Goal: Communication & Community: Answer question/provide support

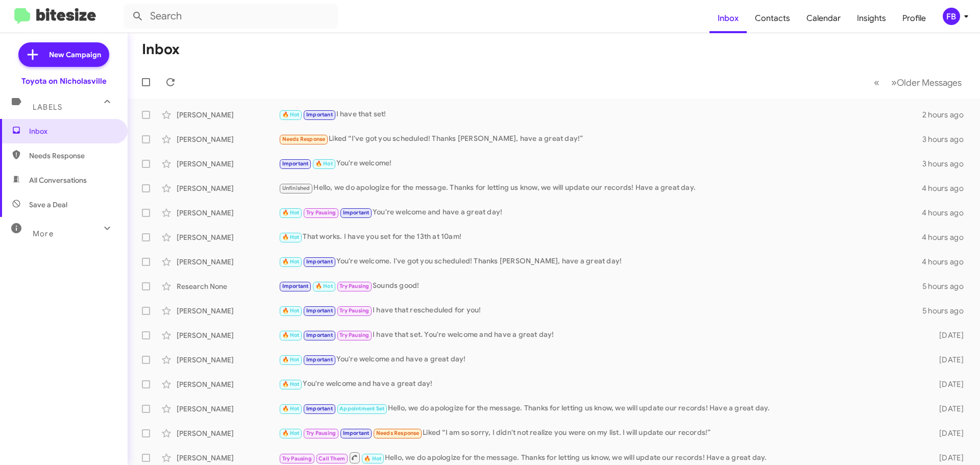
drag, startPoint x: 60, startPoint y: 181, endPoint x: 70, endPoint y: 183, distance: 10.5
click at [60, 181] on span "All Conversations" at bounding box center [58, 180] width 58 height 10
type input "in:all-conversations"
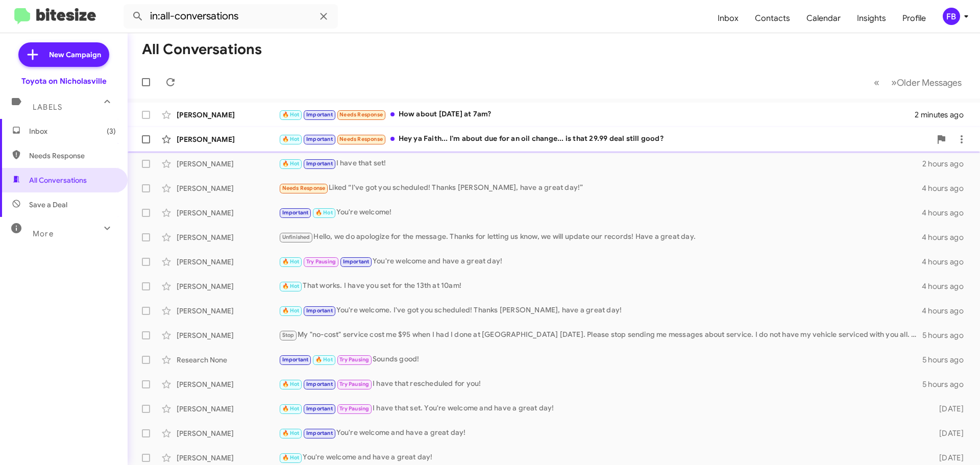
click at [523, 134] on div "🔥 Hot Important Needs Response Hey ya Faith... I'm about due for an oil change.…" at bounding box center [605, 139] width 653 height 12
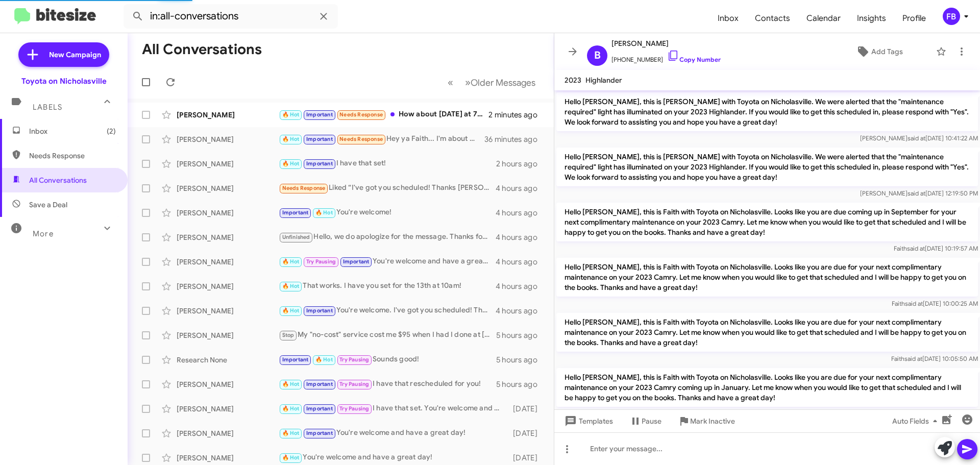
scroll to position [661, 0]
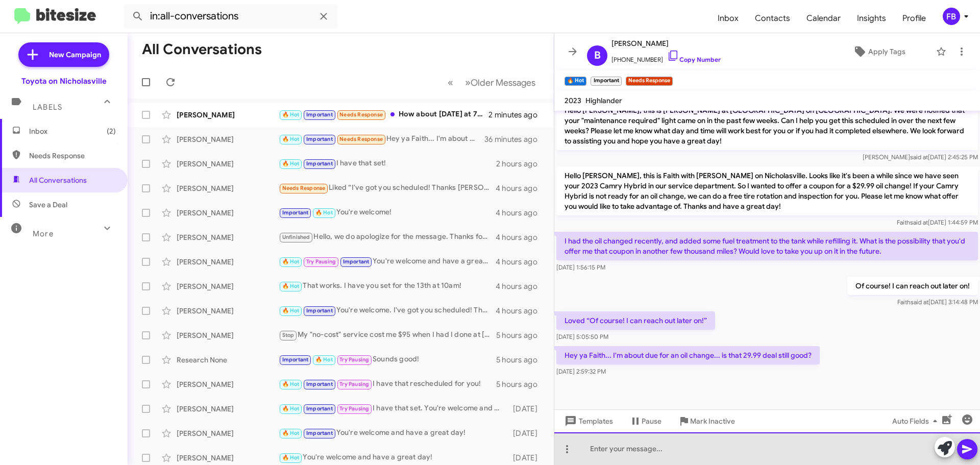
click at [591, 451] on div at bounding box center [768, 448] width 426 height 33
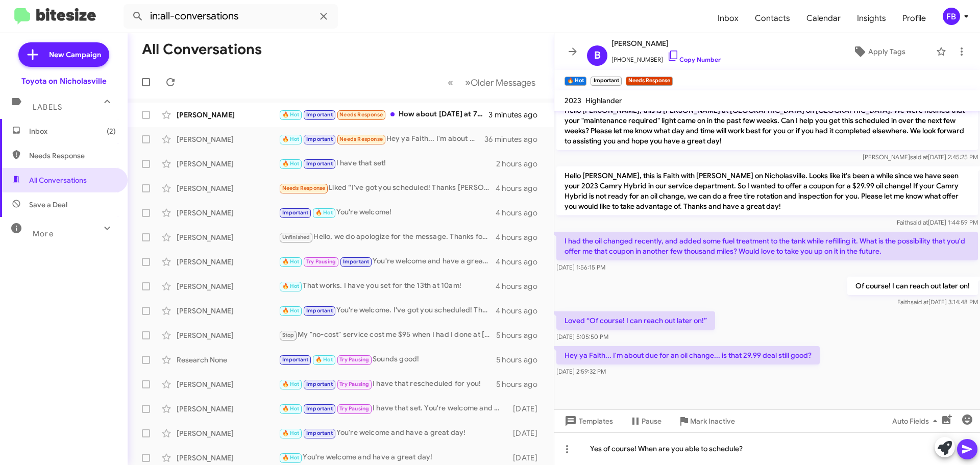
click at [969, 442] on span at bounding box center [967, 449] width 12 height 20
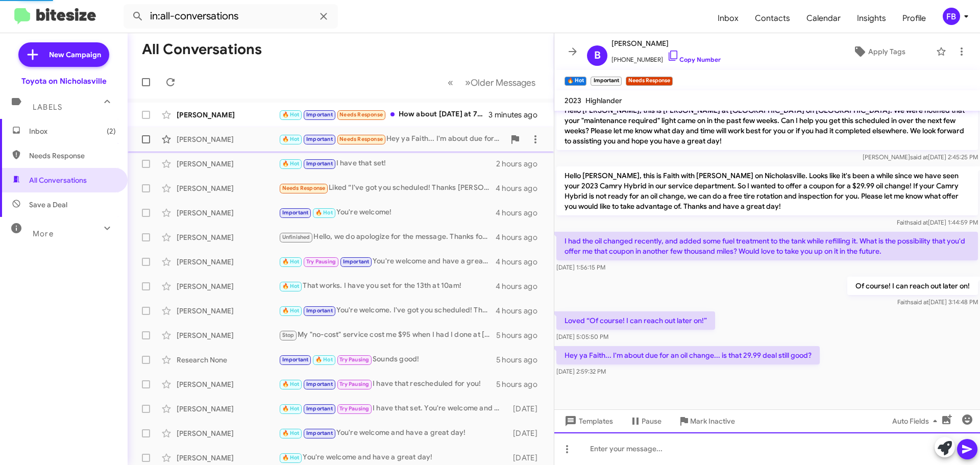
scroll to position [0, 0]
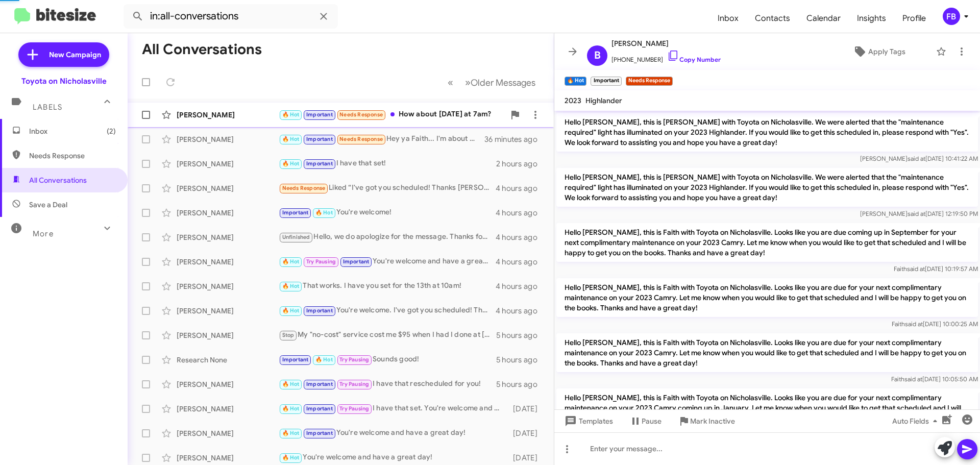
click at [244, 113] on div "[PERSON_NAME]" at bounding box center [228, 115] width 102 height 10
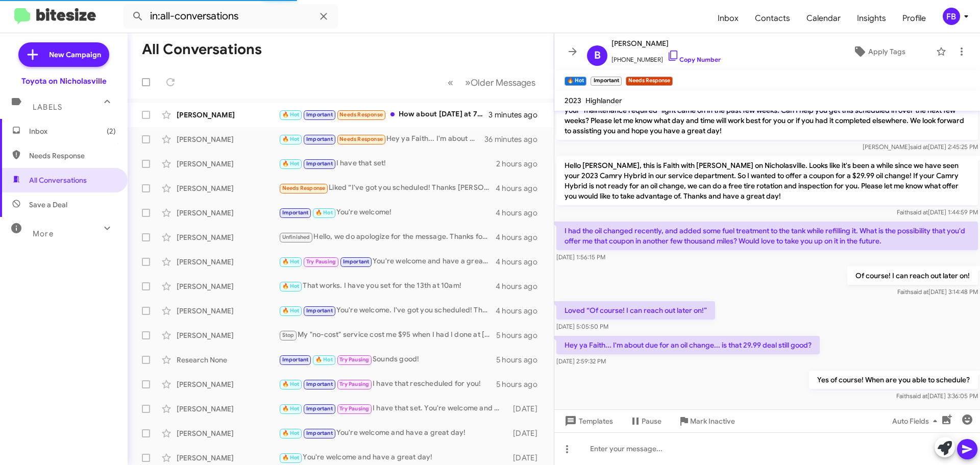
scroll to position [719, 0]
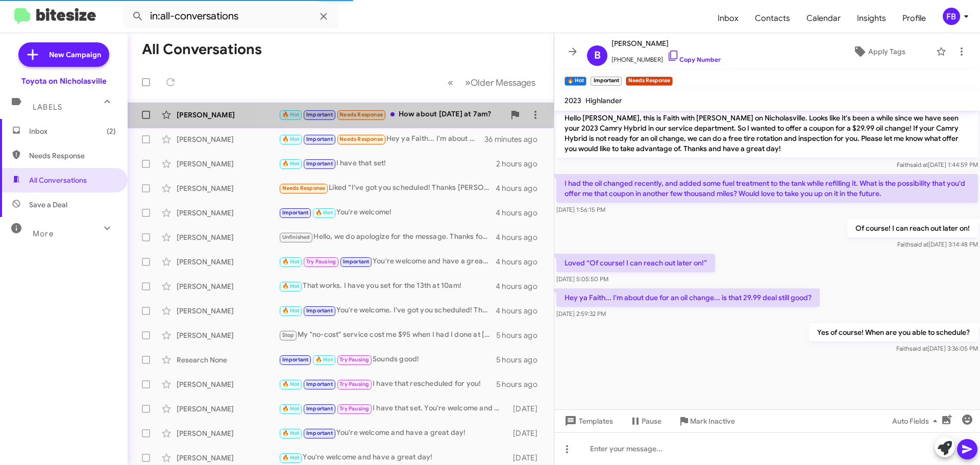
click at [425, 114] on div "🔥 Hot Important Needs Response How about [DATE] at 7am?" at bounding box center [392, 115] width 226 height 12
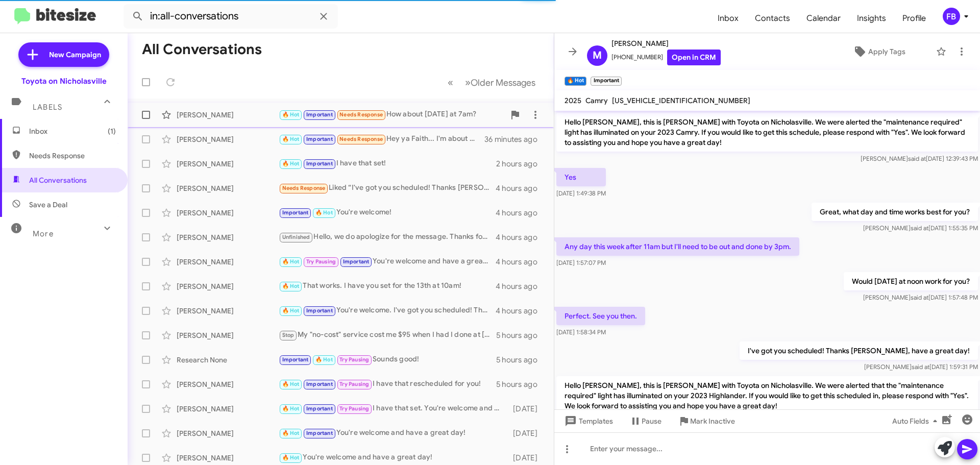
scroll to position [502, 0]
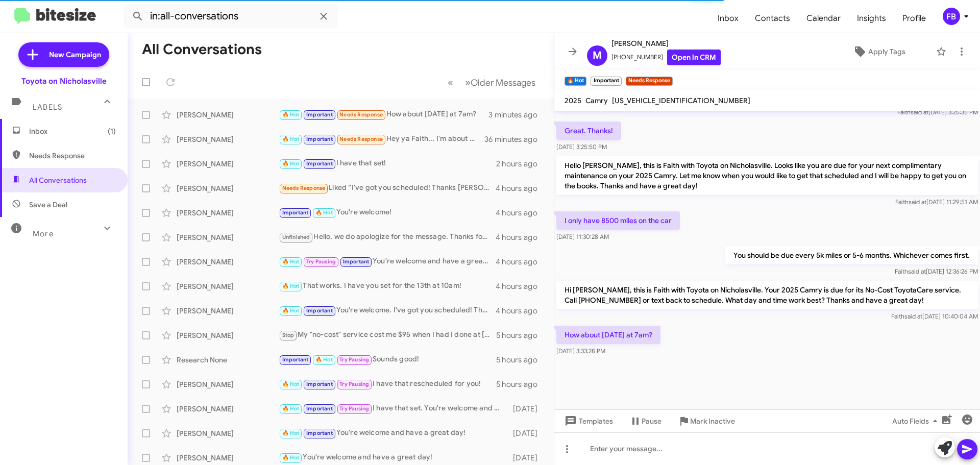
click at [671, 98] on span "[US_VEHICLE_IDENTIFICATION_NUMBER]" at bounding box center [681, 100] width 138 height 9
copy span "[US_VEHICLE_IDENTIFICATION_NUMBER]"
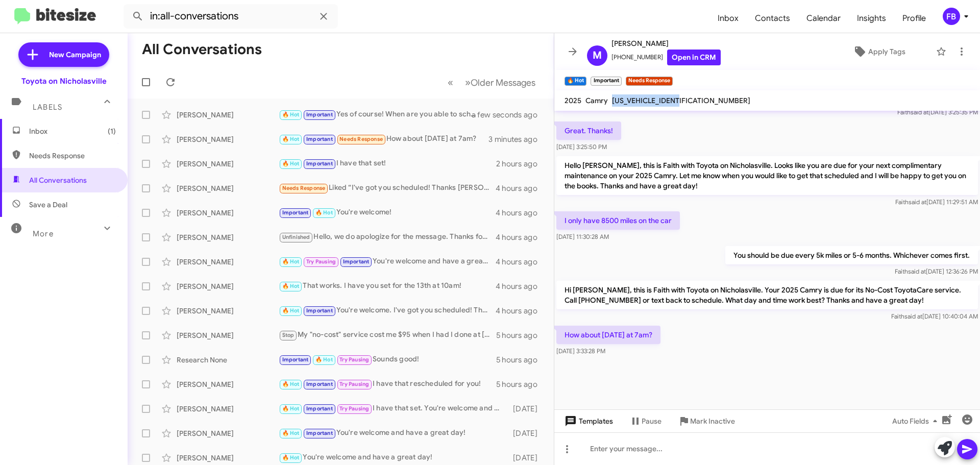
click at [596, 423] on span "Templates" at bounding box center [588, 421] width 51 height 18
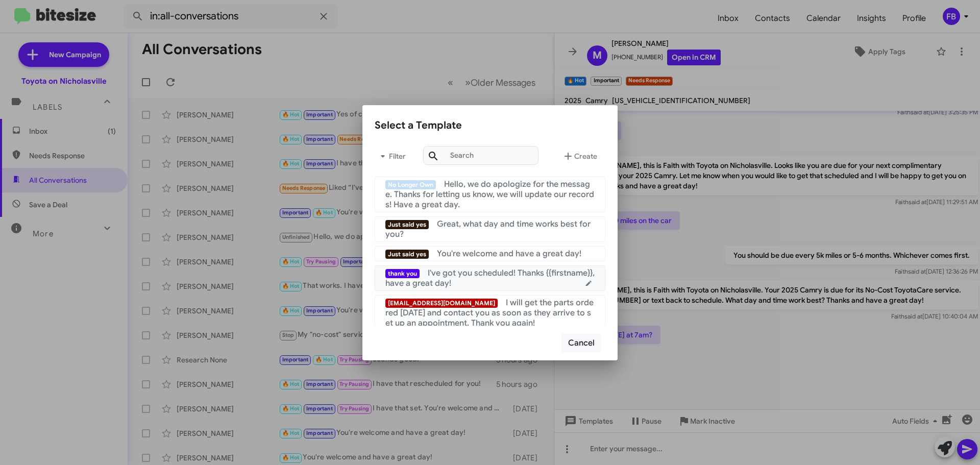
drag, startPoint x: 501, startPoint y: 283, endPoint x: 522, endPoint y: 285, distance: 21.5
click at [502, 283] on div "thank you I've got you scheduled! Thanks {{firstname}}, have a great day!" at bounding box center [490, 278] width 209 height 20
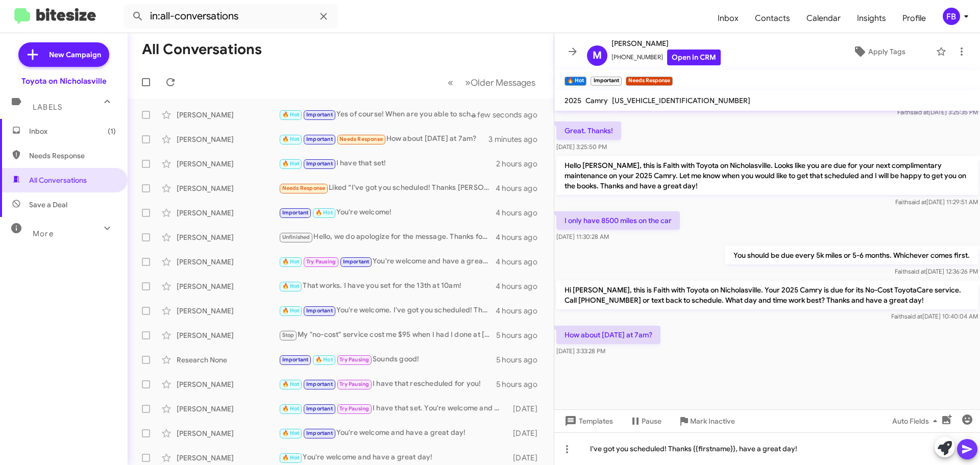
click at [965, 446] on icon at bounding box center [967, 449] width 12 height 12
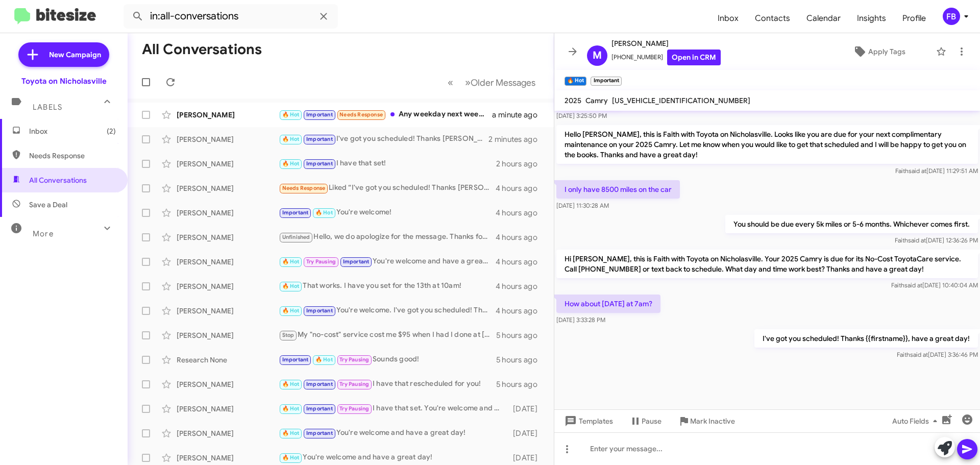
scroll to position [1387, 0]
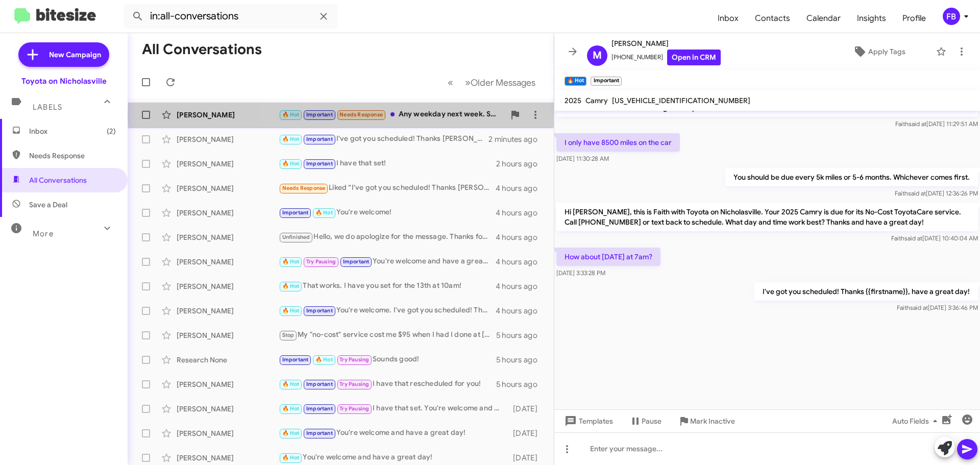
click at [441, 115] on div "🔥 Hot Important Needs Response Any weekday next week. Schedule is fairly open." at bounding box center [392, 115] width 226 height 12
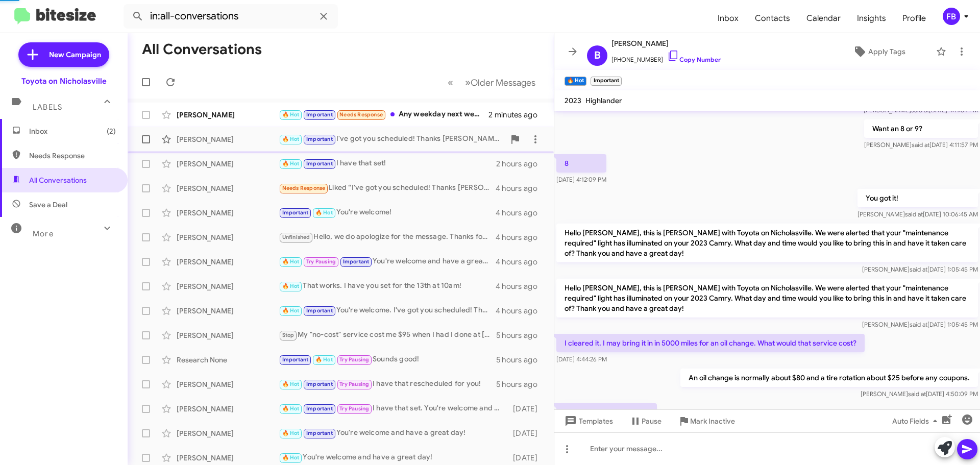
click at [406, 138] on div "🔥 Hot Important I've got you scheduled! Thanks [PERSON_NAME], have a great day!" at bounding box center [392, 139] width 226 height 12
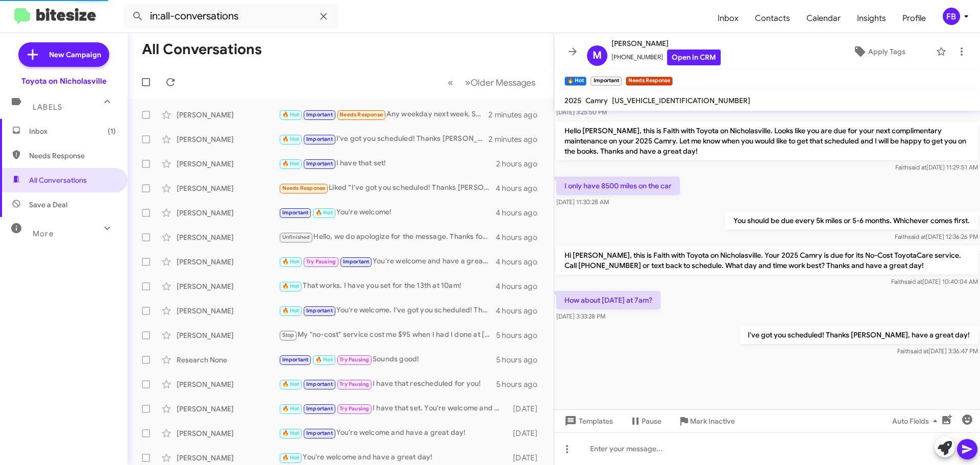
scroll to position [482, 0]
drag, startPoint x: 227, startPoint y: 114, endPoint x: 341, endPoint y: 144, distance: 117.8
click at [227, 113] on div "[PERSON_NAME]" at bounding box center [228, 115] width 102 height 10
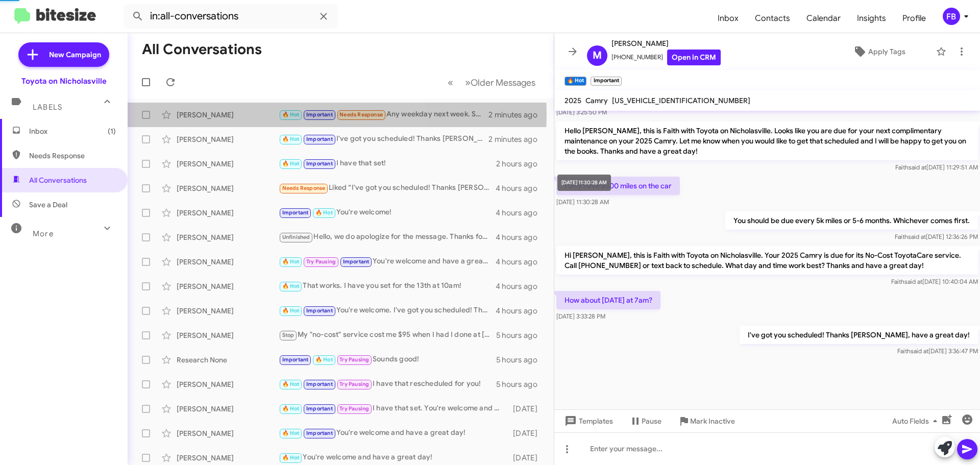
scroll to position [641, 0]
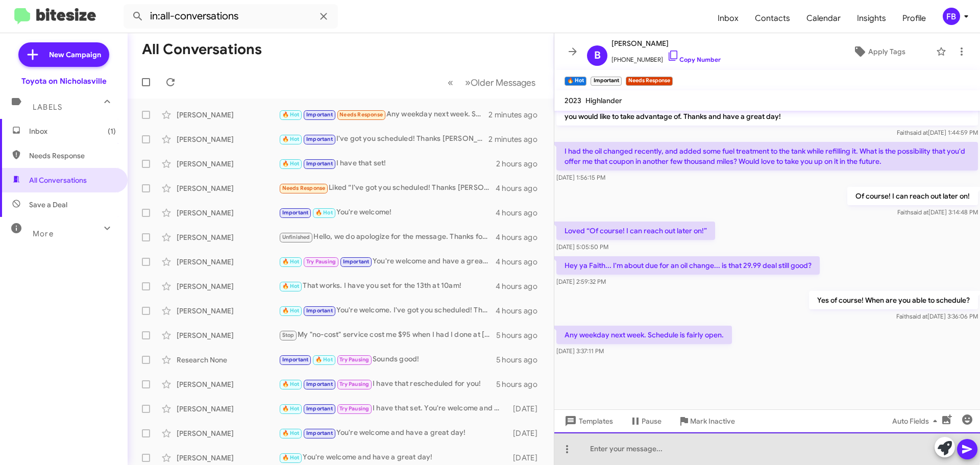
click at [649, 443] on div at bounding box center [768, 448] width 426 height 33
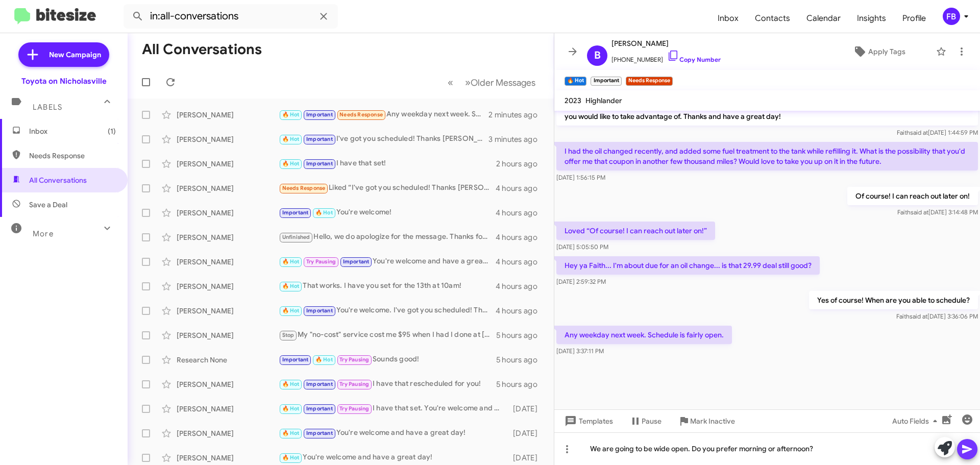
click at [974, 448] on button at bounding box center [967, 449] width 20 height 20
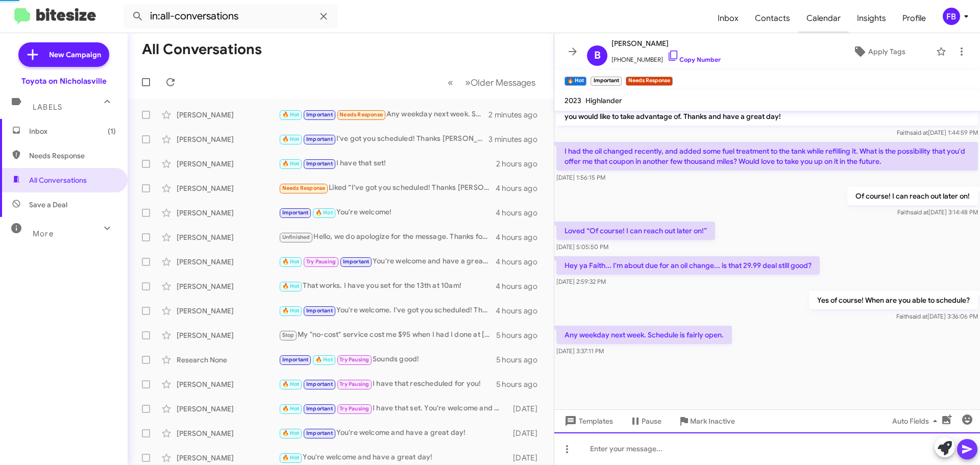
scroll to position [0, 0]
